Goal: Find specific fact: Find specific fact

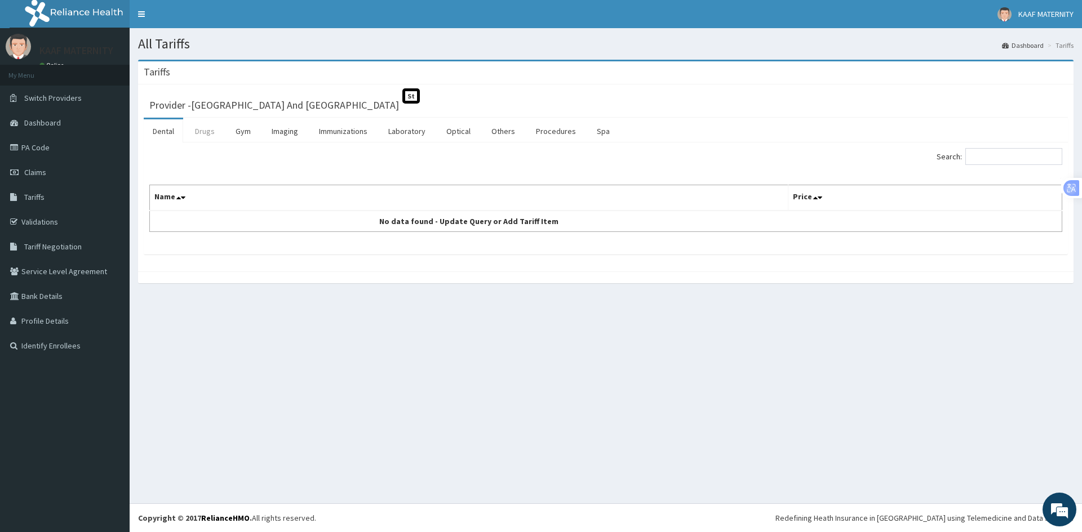
click at [212, 133] on link "Drugs" at bounding box center [205, 131] width 38 height 24
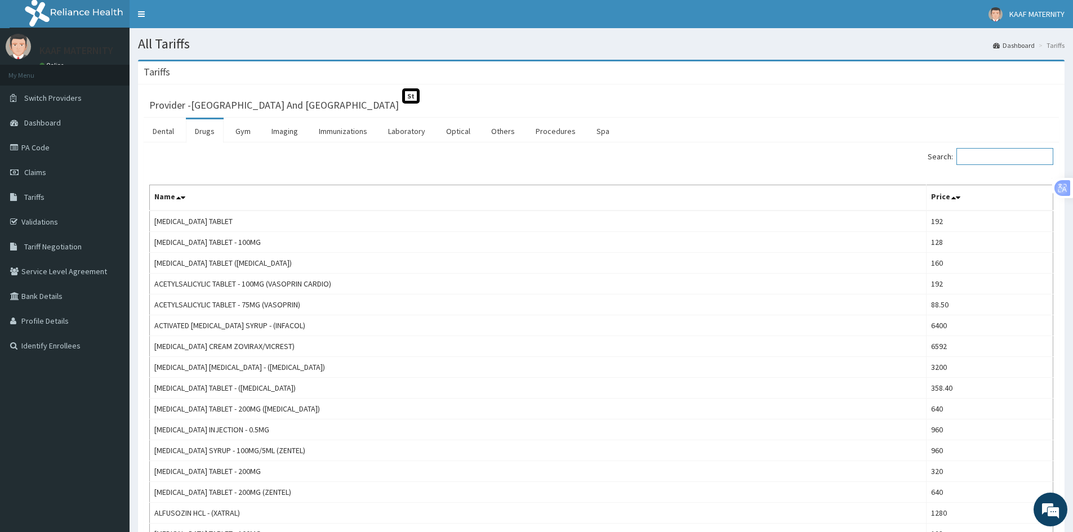
click at [990, 153] on input "Search:" at bounding box center [1005, 156] width 97 height 17
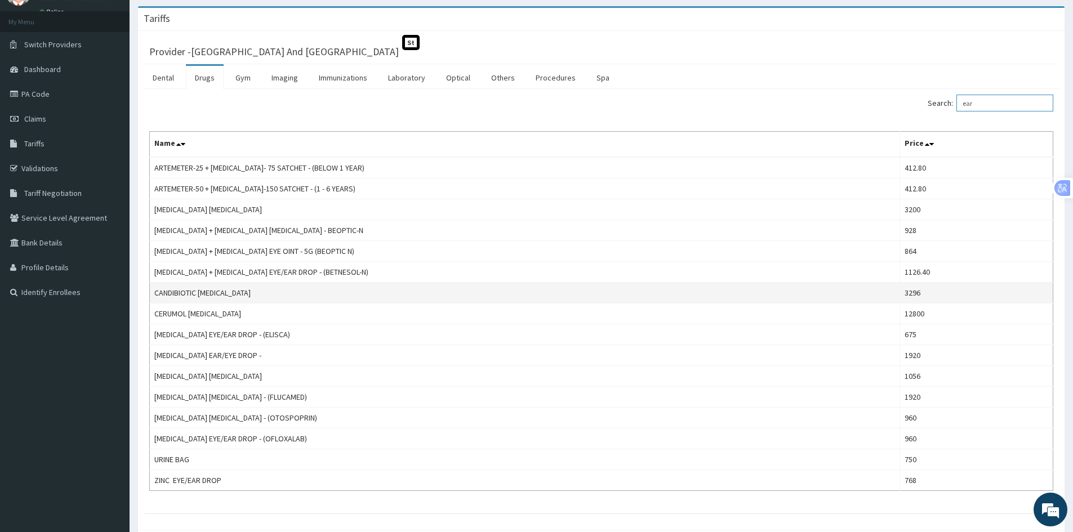
scroll to position [56, 0]
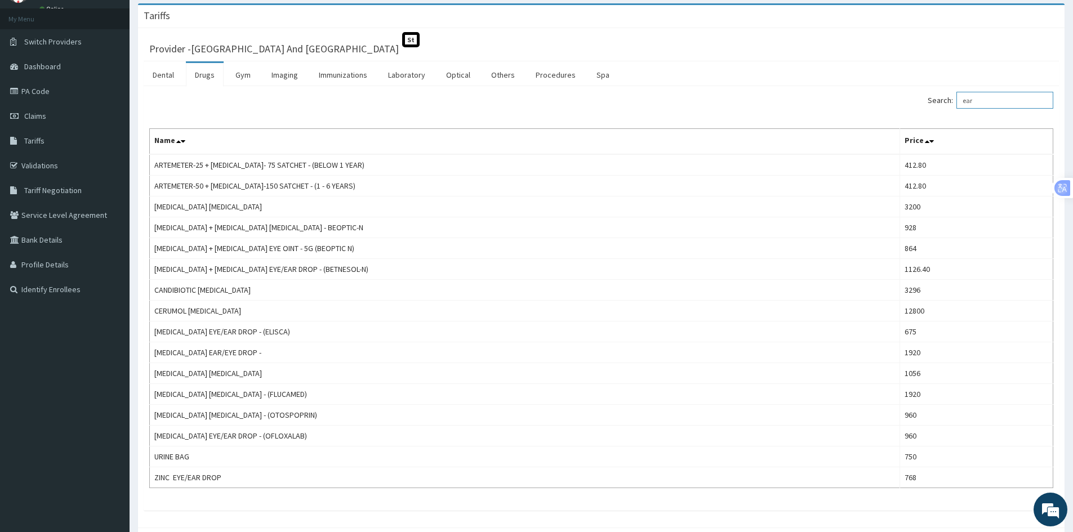
type input "ear"
click at [43, 168] on link "Validations" at bounding box center [65, 165] width 130 height 25
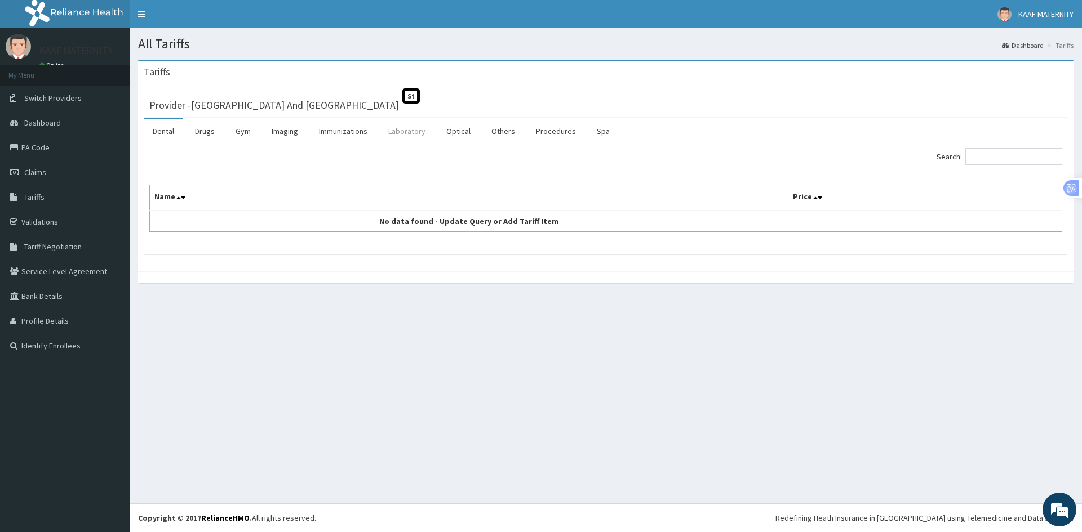
click at [413, 131] on link "Laboratory" at bounding box center [406, 131] width 55 height 24
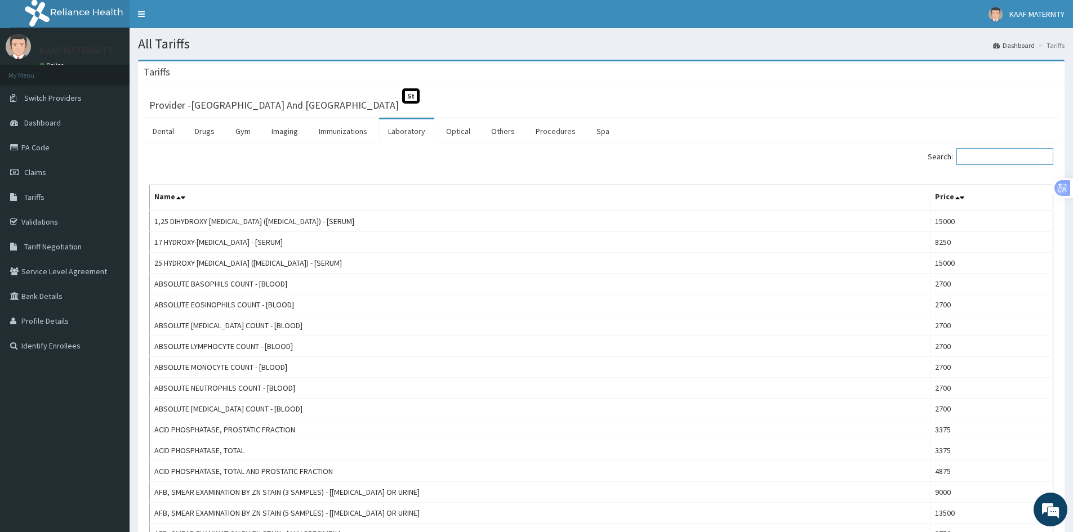
click at [998, 156] on input "Search:" at bounding box center [1005, 156] width 97 height 17
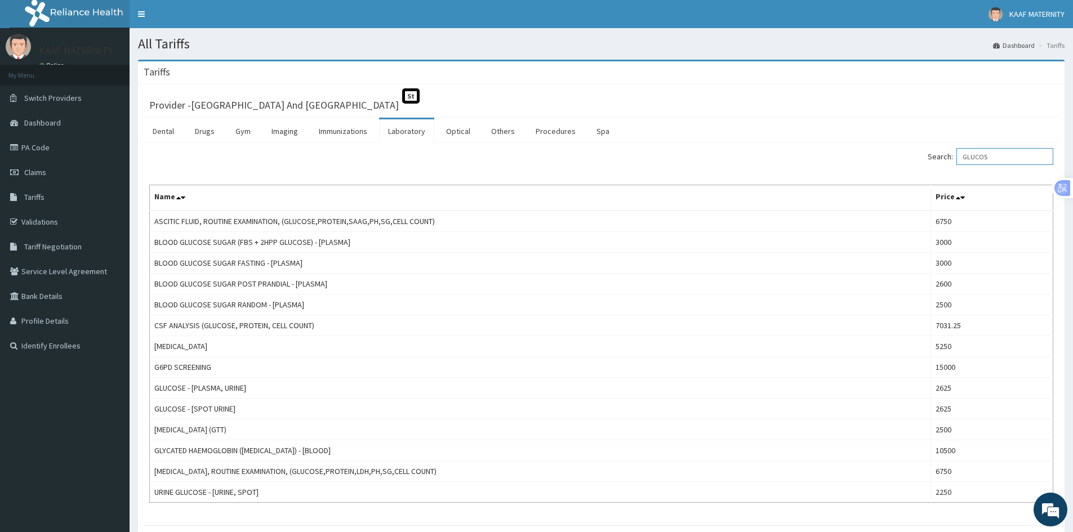
type input "GLUCOS"
